Goal: Task Accomplishment & Management: Use online tool/utility

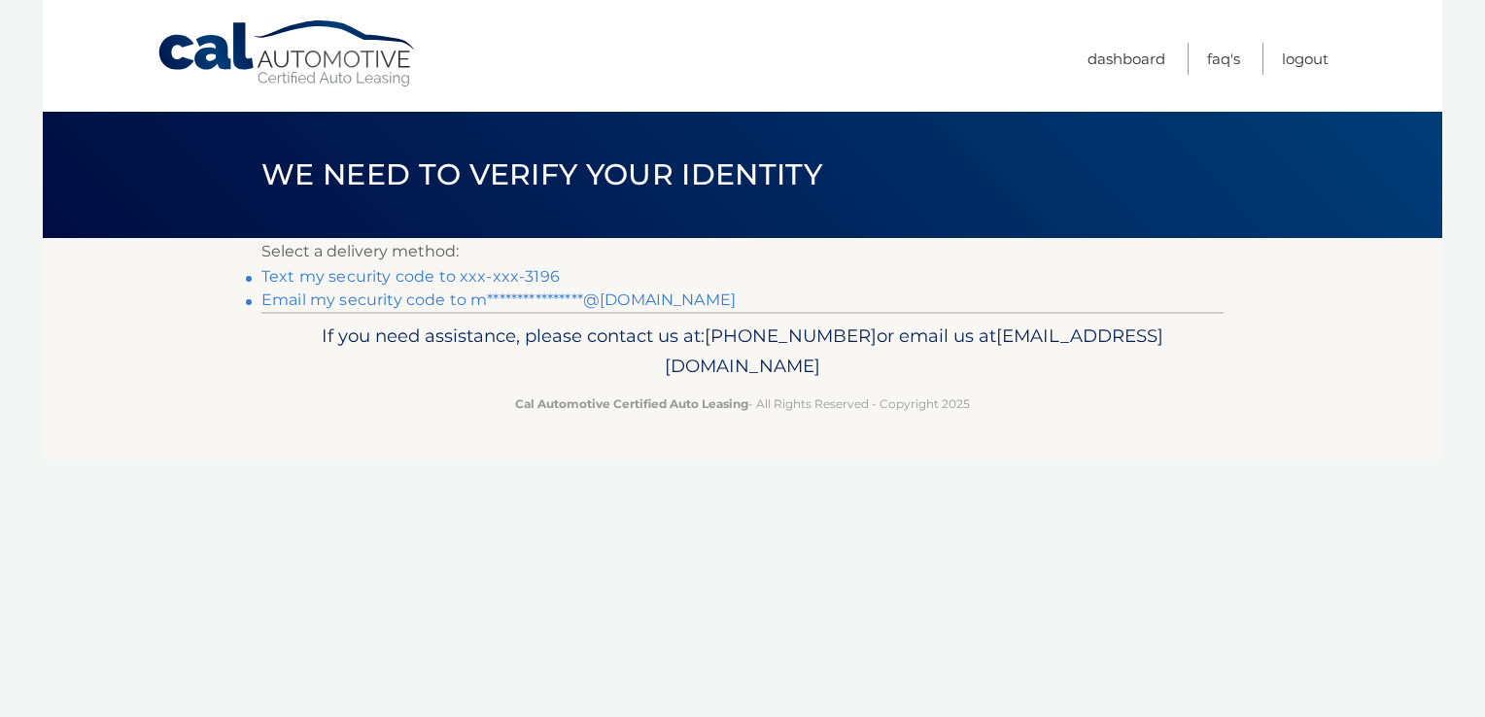
click at [474, 275] on link "Text my security code to xxx-xxx-3196" at bounding box center [410, 276] width 298 height 18
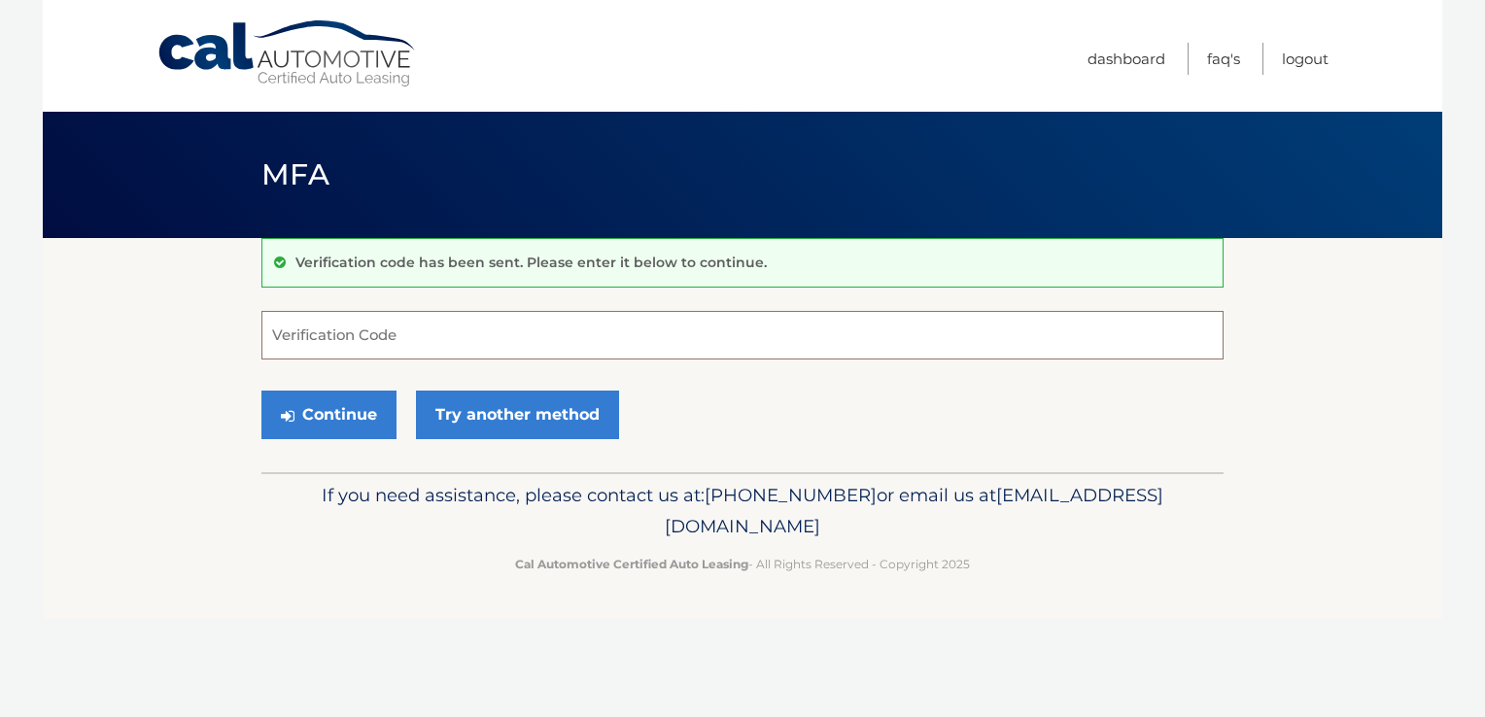
click at [448, 344] on input "Verification Code" at bounding box center [742, 335] width 962 height 49
type input "582807"
click at [345, 418] on button "Continue" at bounding box center [328, 415] width 135 height 49
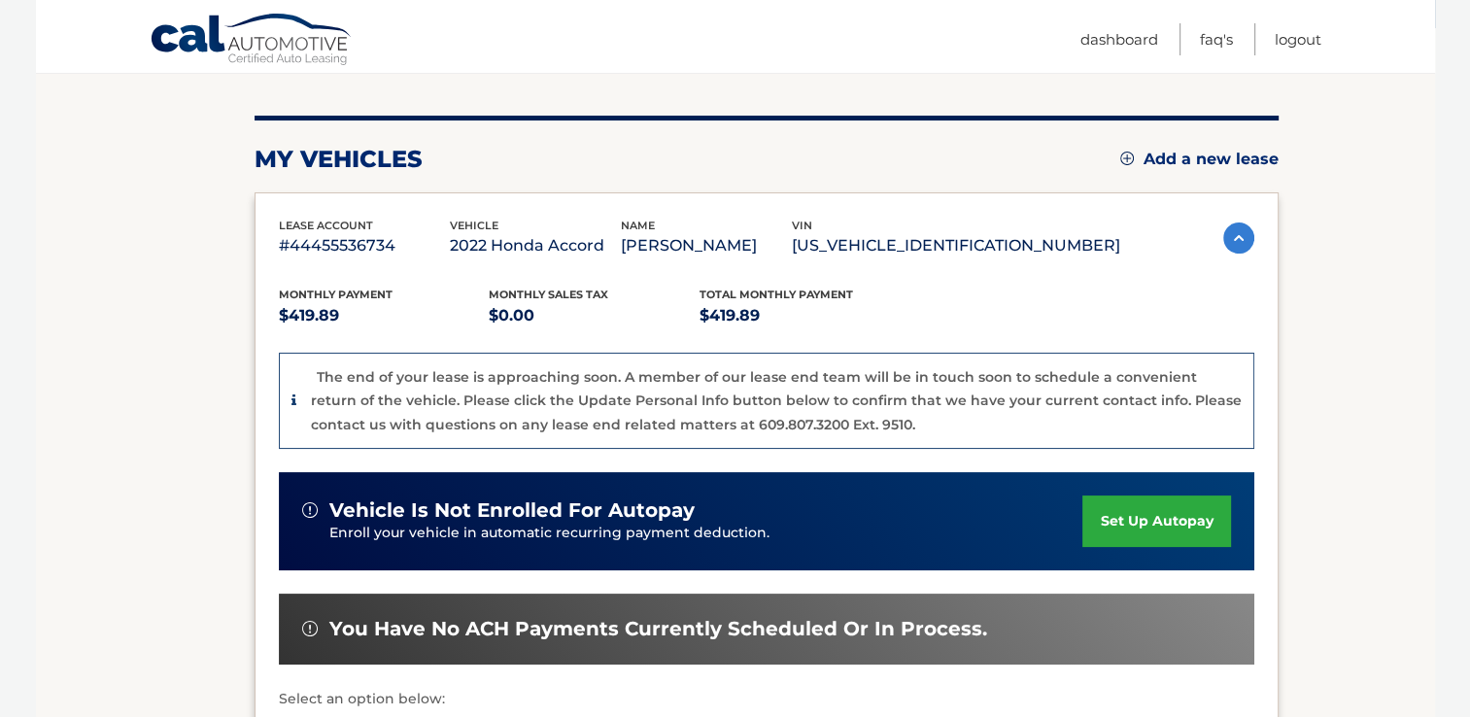
scroll to position [573, 0]
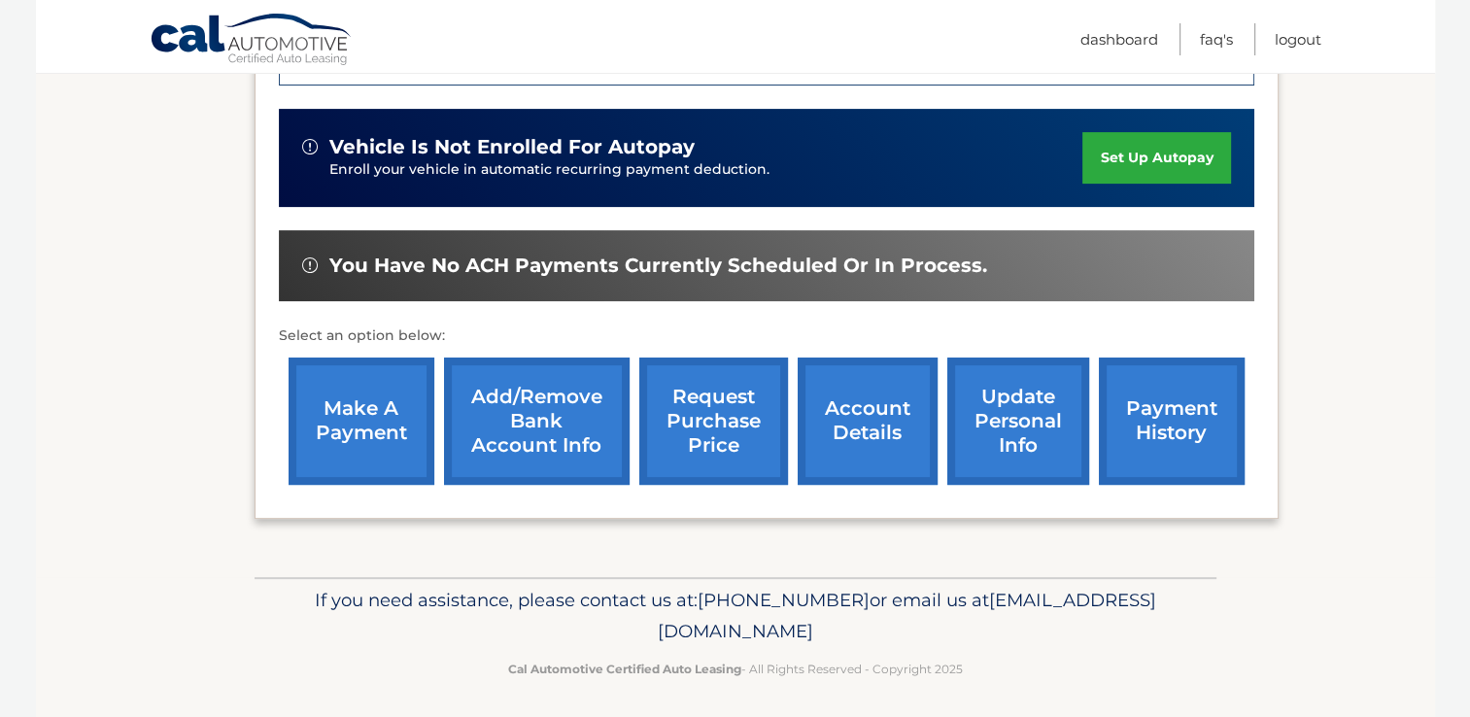
click at [330, 447] on link "make a payment" at bounding box center [362, 421] width 146 height 127
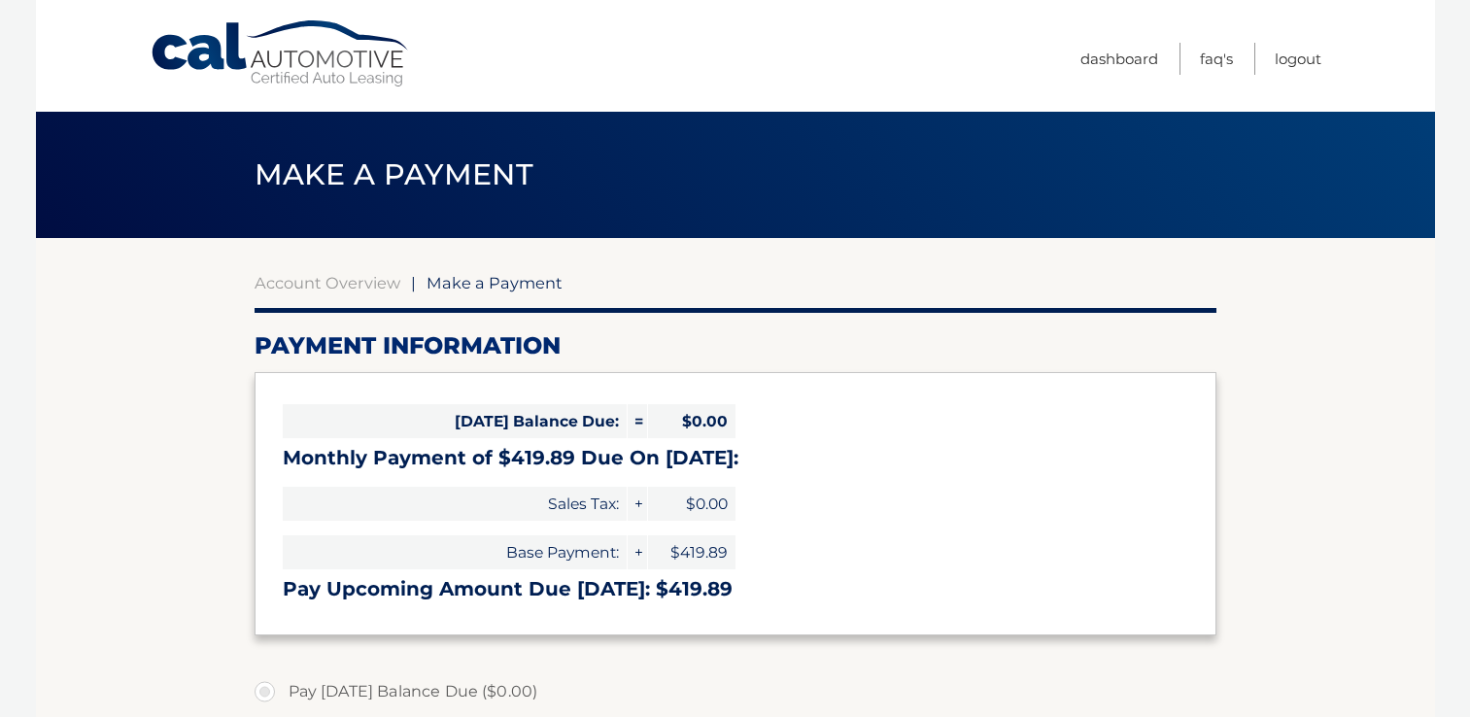
select select "NGQxNWE1ZTEtNWZkZS00YmQxLWE2MDItZmY4M2IyYjJiMDg3"
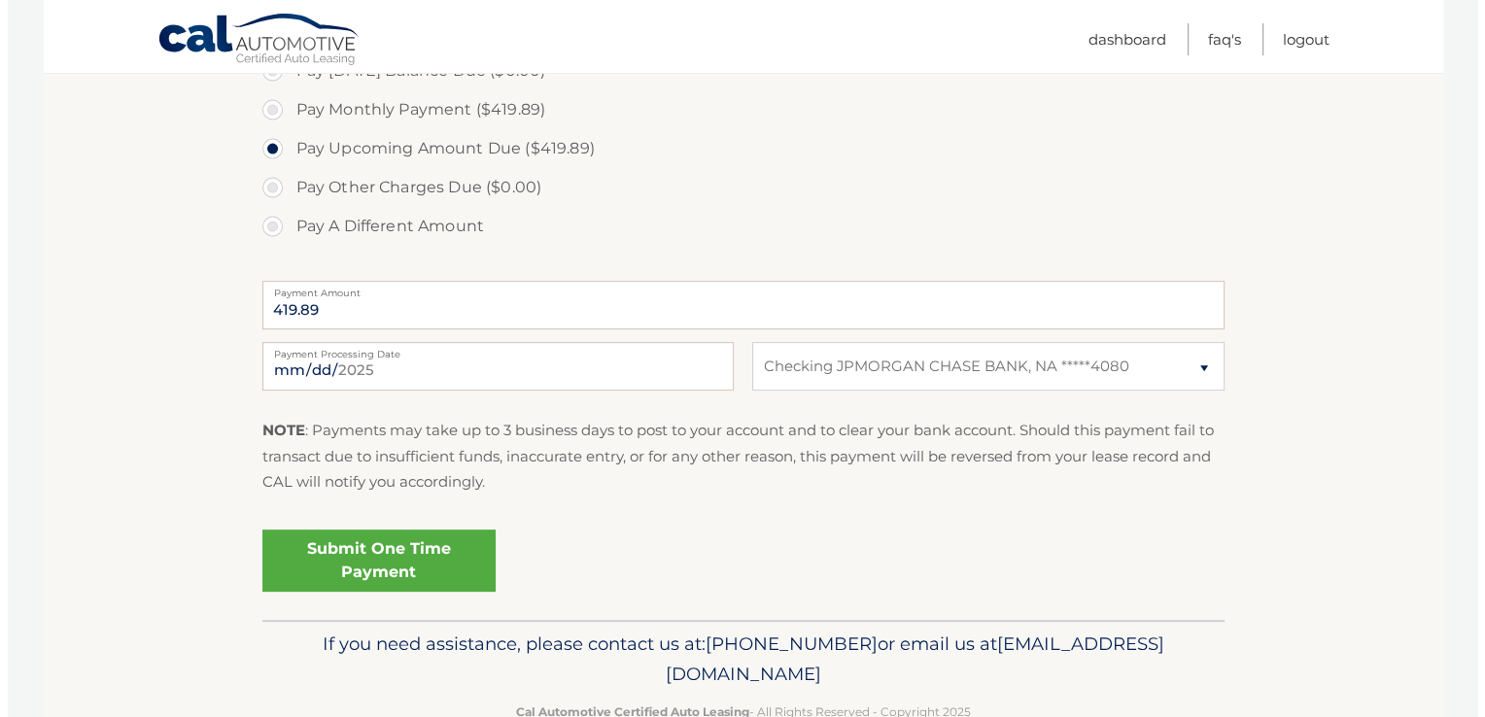
scroll to position [670, 0]
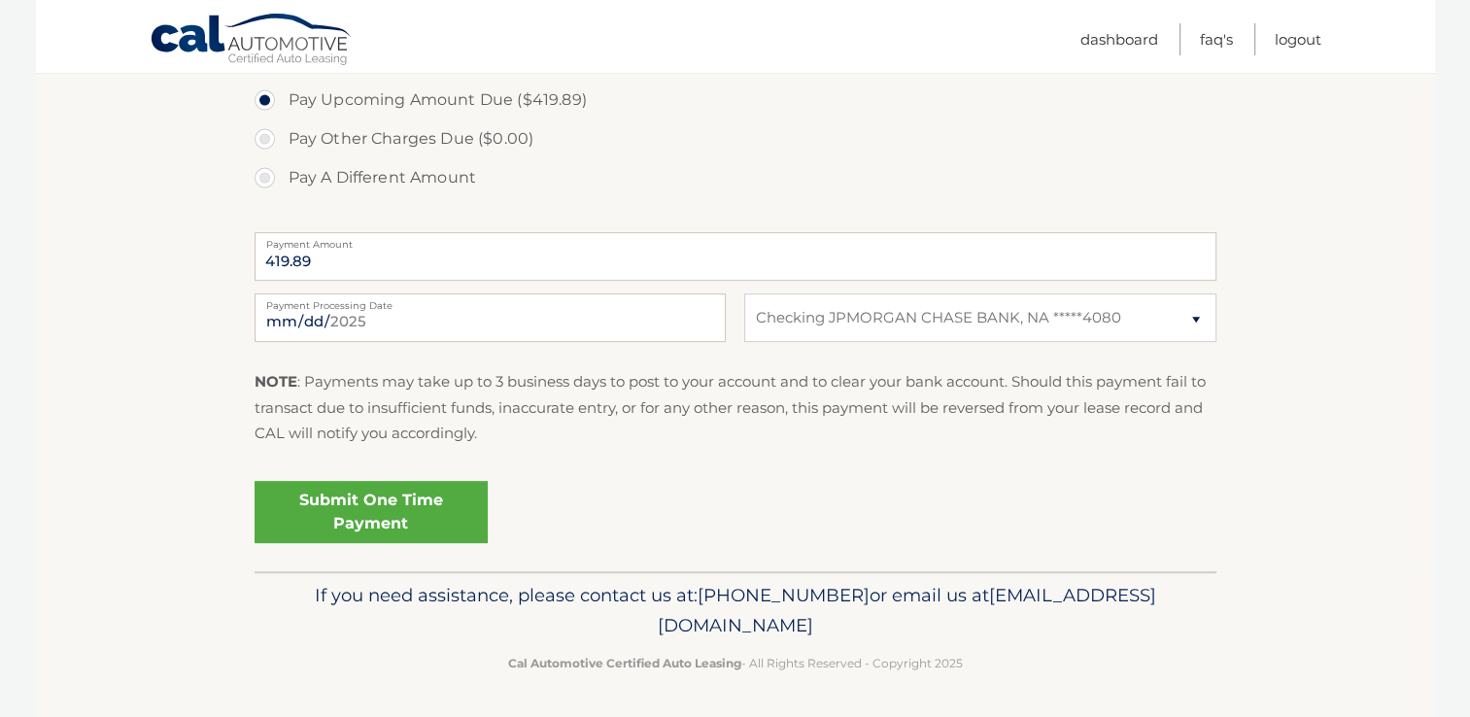
click at [457, 538] on link "Submit One Time Payment" at bounding box center [371, 512] width 233 height 62
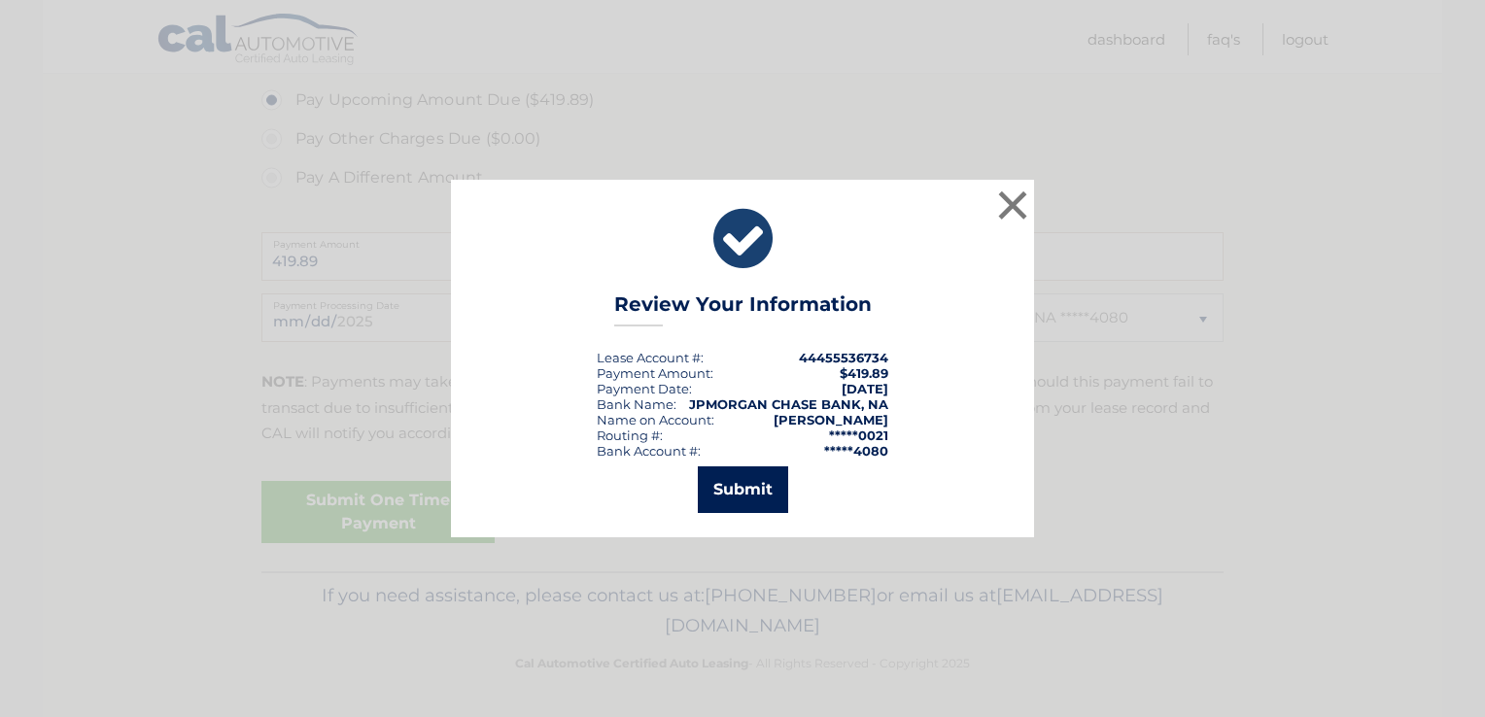
click at [750, 497] on button "Submit" at bounding box center [743, 489] width 90 height 47
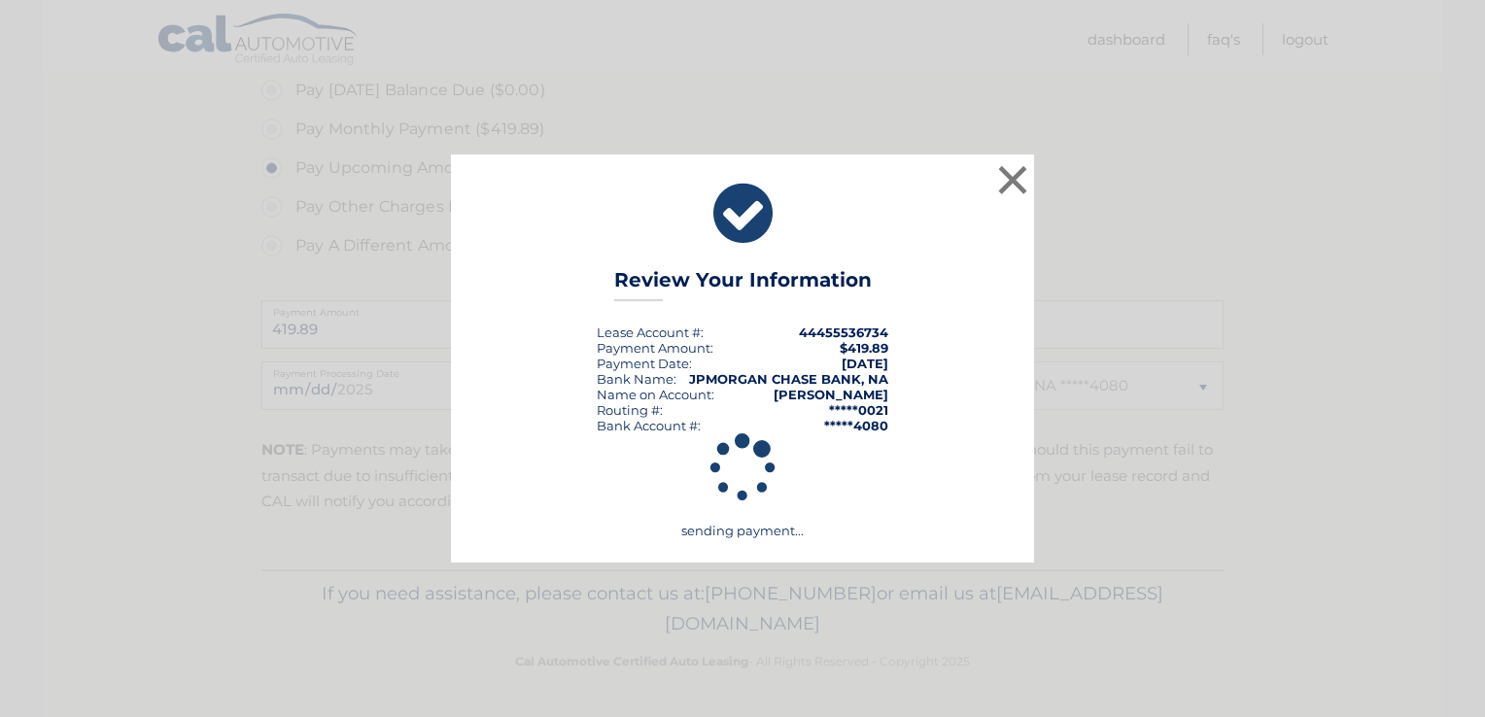
scroll to position [600, 0]
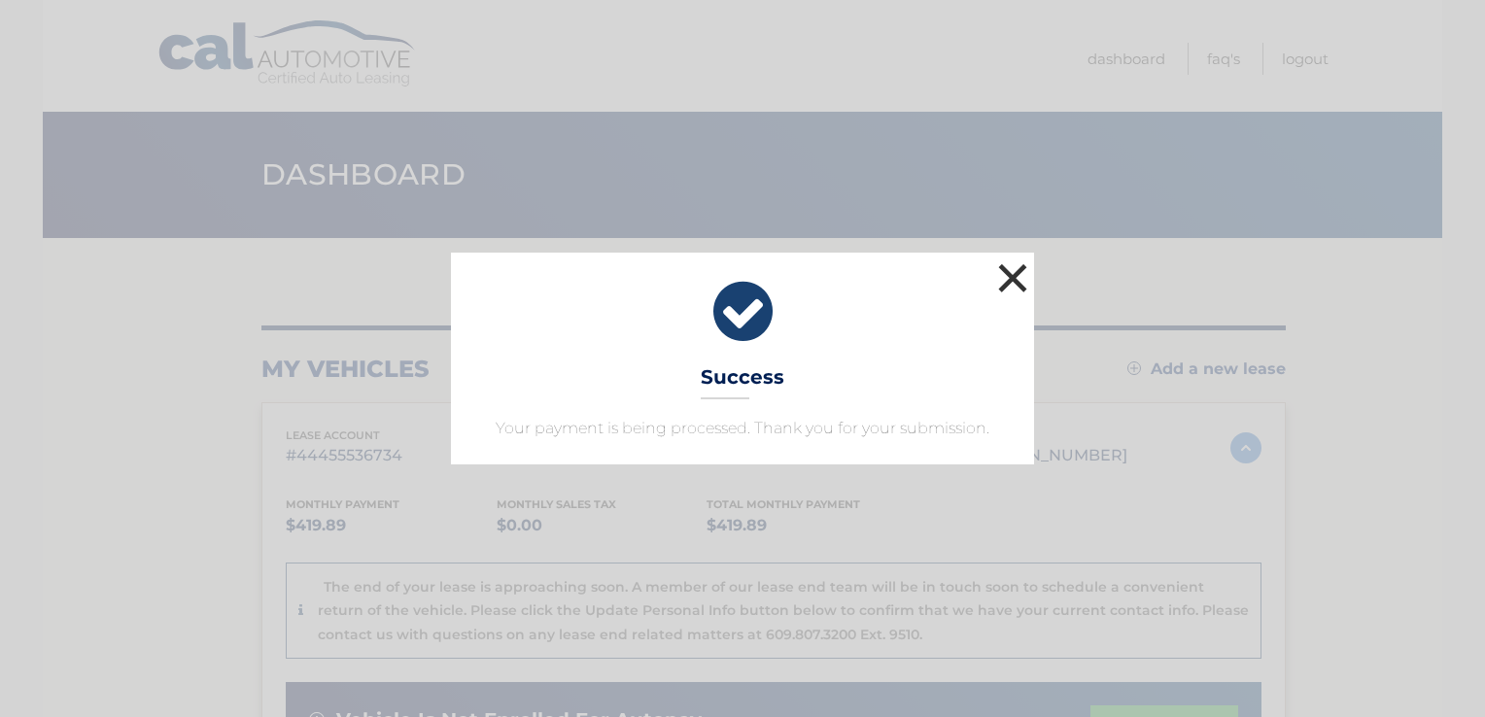
click at [1011, 276] on button "×" at bounding box center [1012, 277] width 39 height 39
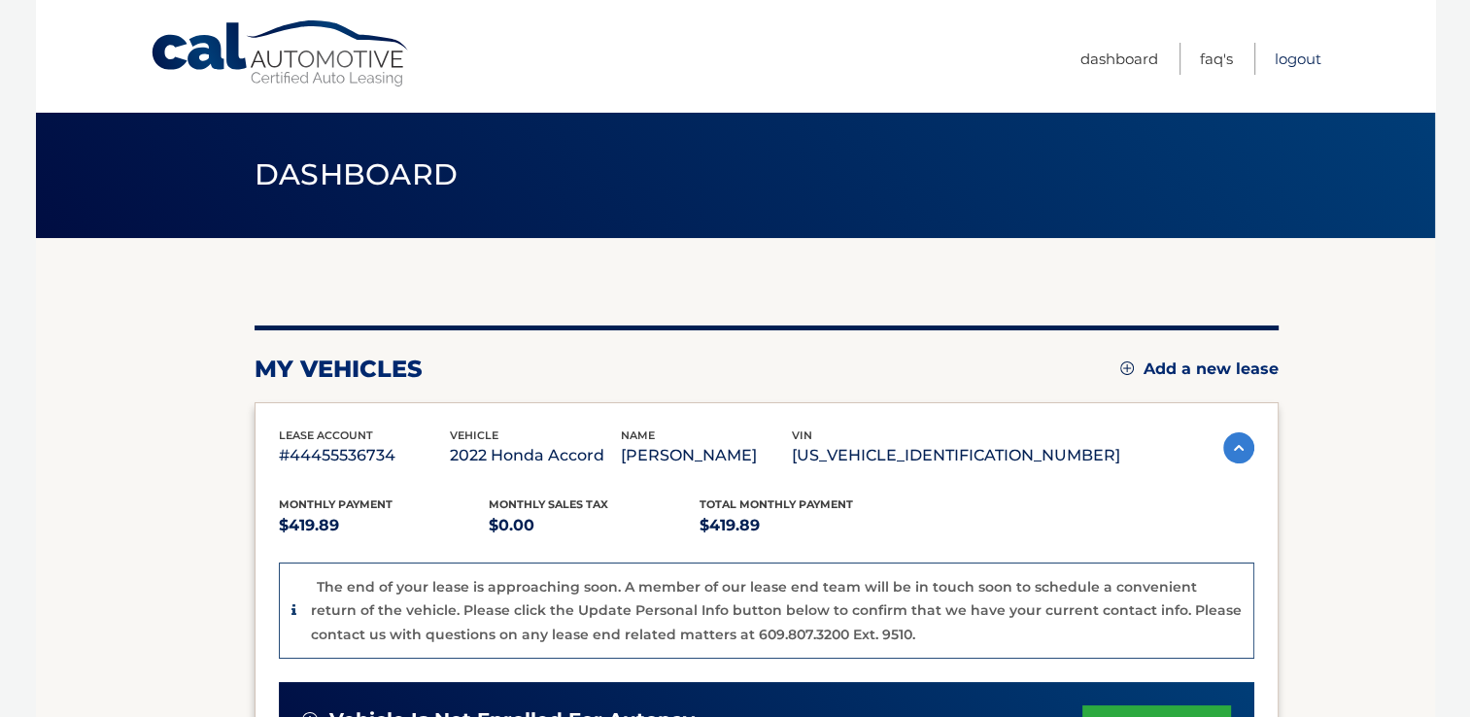
click at [1305, 52] on link "Logout" at bounding box center [1298, 59] width 47 height 32
